Goal: Information Seeking & Learning: Learn about a topic

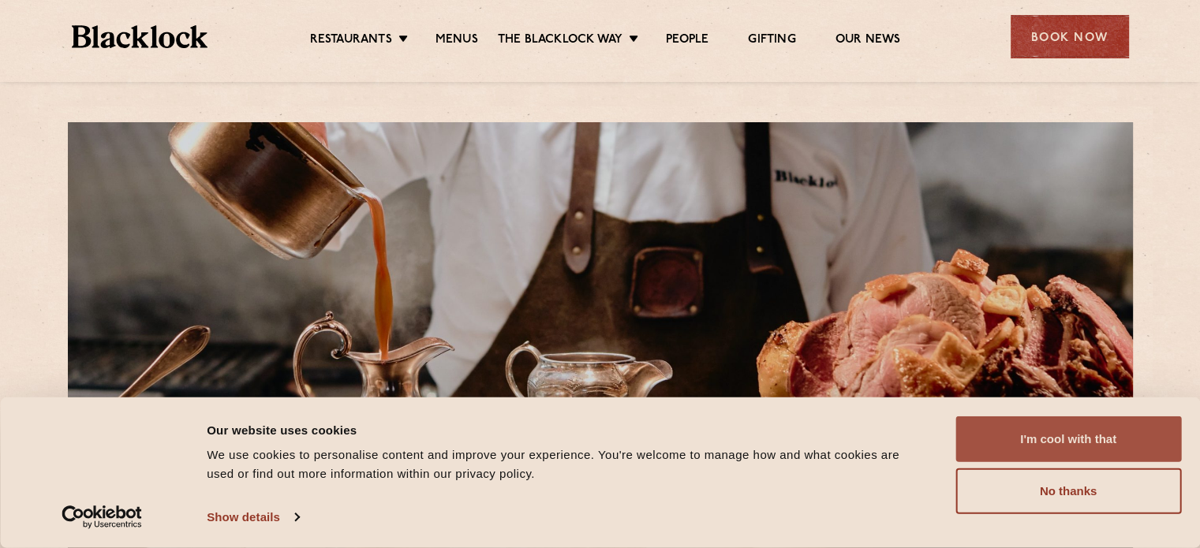
click at [1103, 426] on button "I'm cool with that" at bounding box center [1068, 439] width 226 height 46
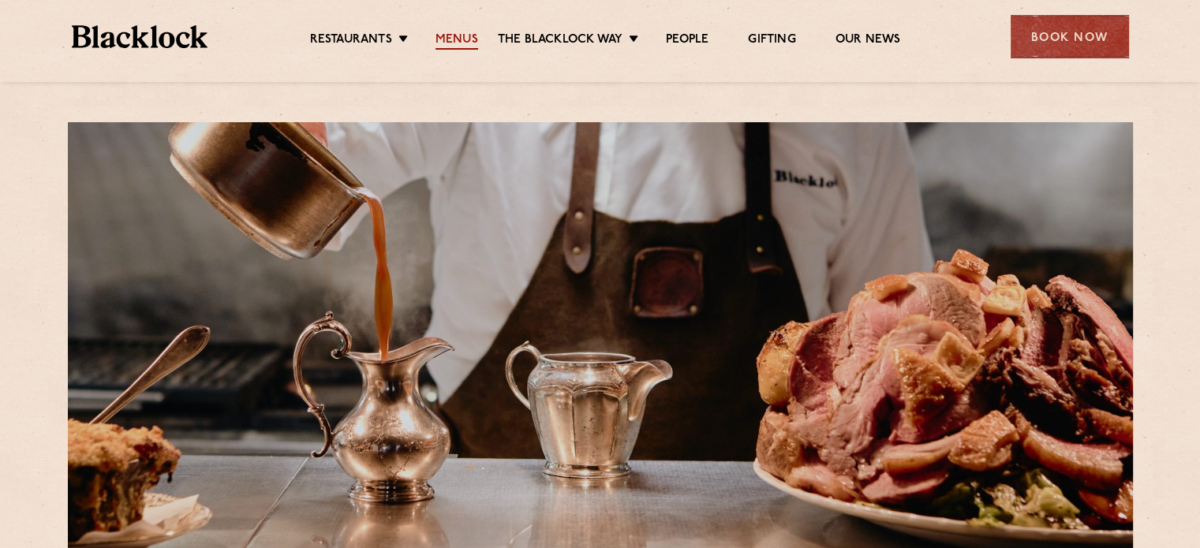
click at [462, 35] on link "Menus" at bounding box center [456, 40] width 43 height 17
click at [457, 40] on link "Menus" at bounding box center [456, 40] width 43 height 17
